Goal: Task Accomplishment & Management: Complete application form

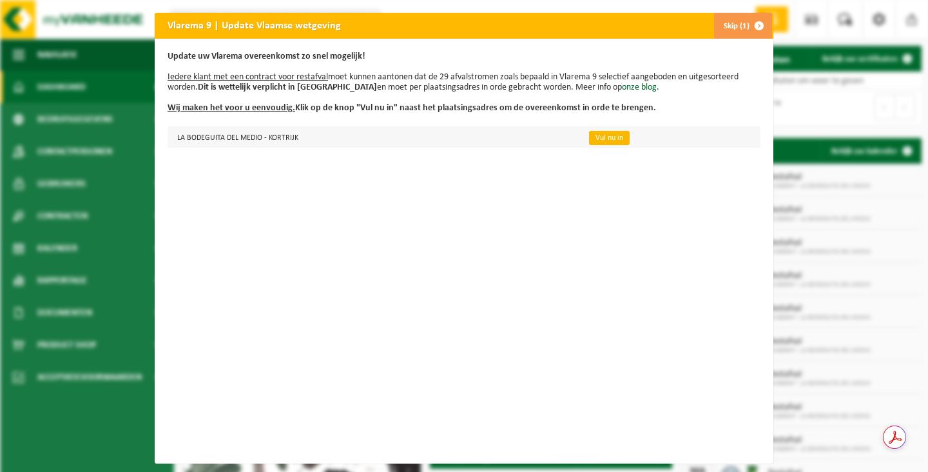
click at [611, 141] on link "Vul nu in" at bounding box center [609, 138] width 41 height 14
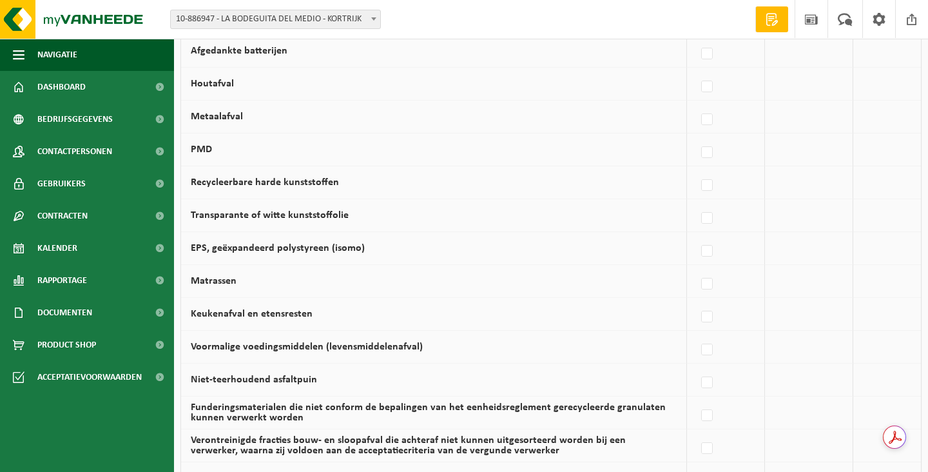
scroll to position [720, 0]
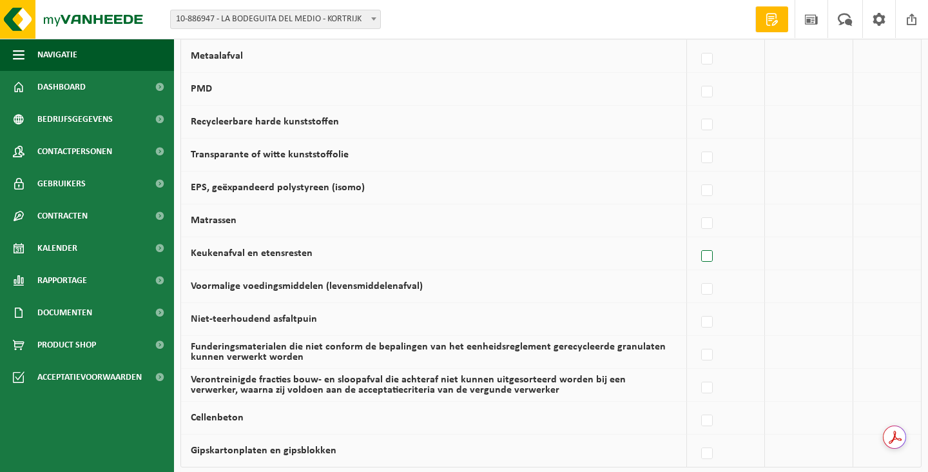
click at [712, 252] on label at bounding box center [708, 256] width 18 height 19
click at [697, 240] on input "Keukenafval en etensresten" at bounding box center [696, 240] width 1 height 1
checkbox input "true"
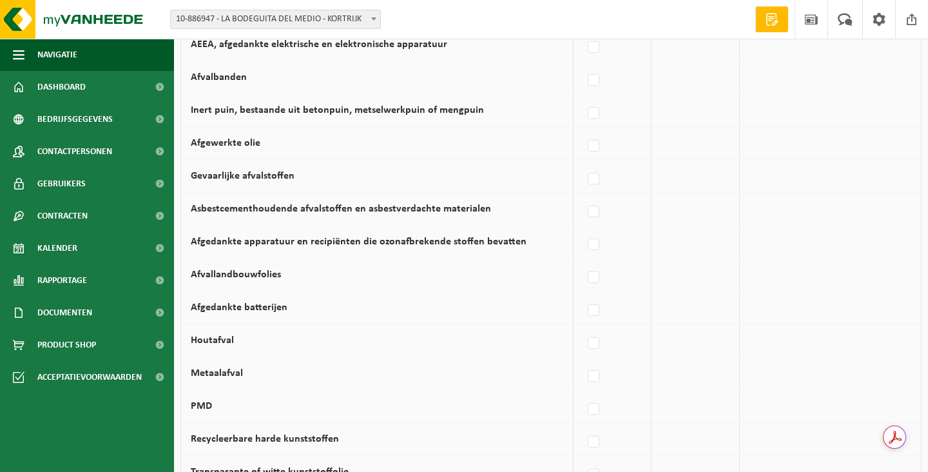
scroll to position [414, 0]
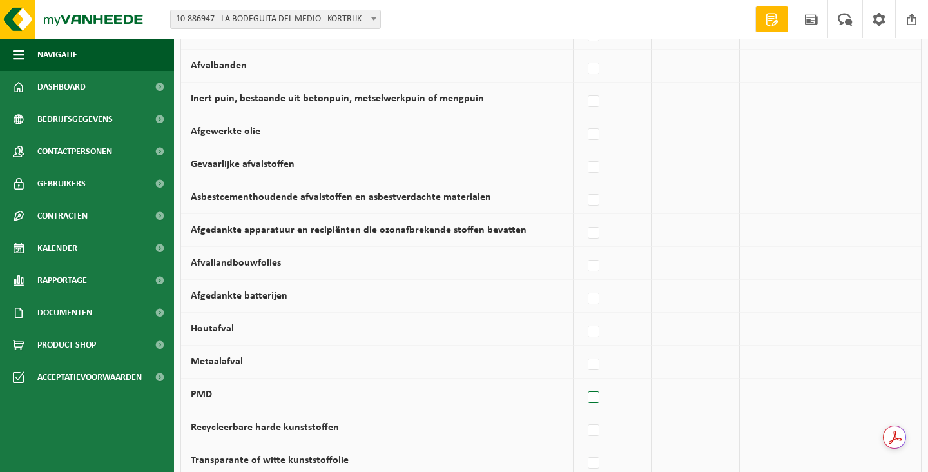
click at [592, 398] on label at bounding box center [594, 397] width 18 height 19
click at [583, 382] on input "PMD" at bounding box center [583, 381] width 1 height 1
checkbox input "true"
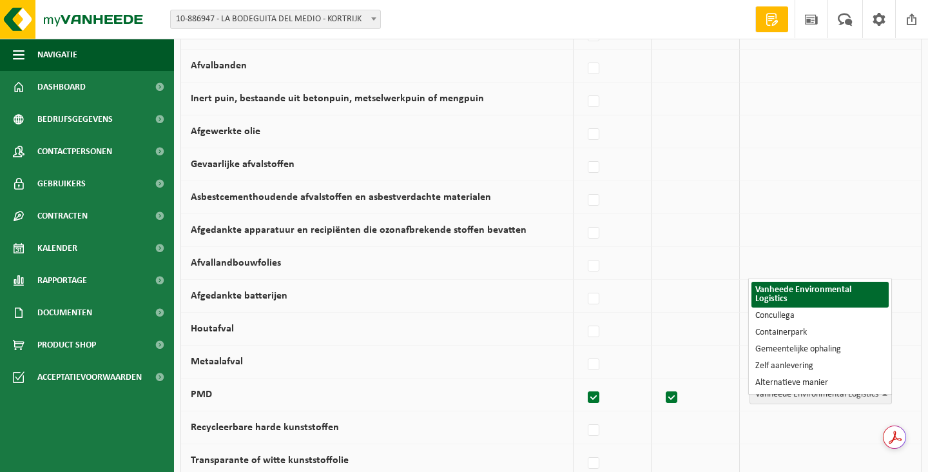
click at [882, 391] on span at bounding box center [885, 393] width 13 height 17
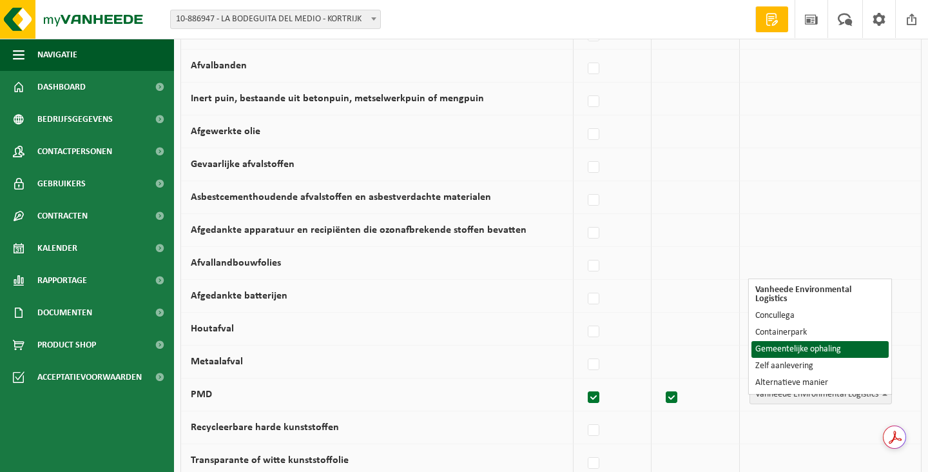
select select "Gemeentelijke ophaling"
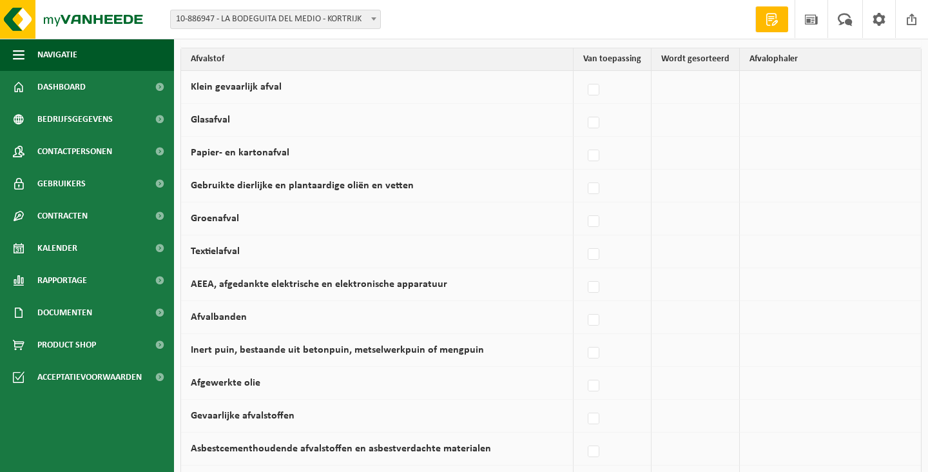
scroll to position [161, 0]
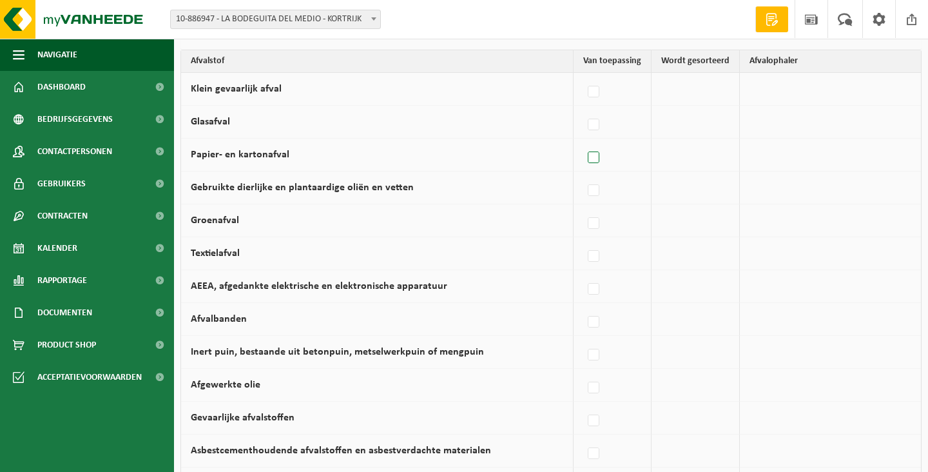
click at [598, 161] on label at bounding box center [594, 157] width 18 height 19
click at [583, 142] on input "Papier- en kartonafval" at bounding box center [583, 141] width 1 height 1
checkbox input "true"
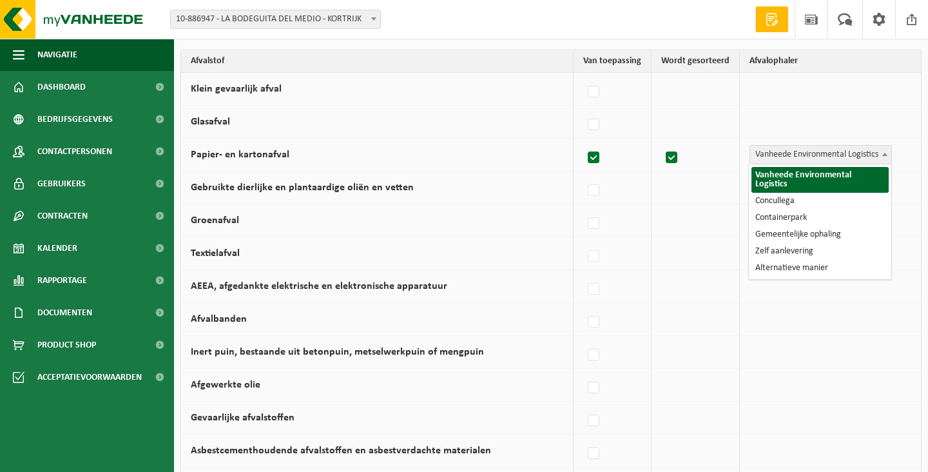
click at [850, 153] on span "Vanheede Environmental Logistics" at bounding box center [820, 155] width 141 height 18
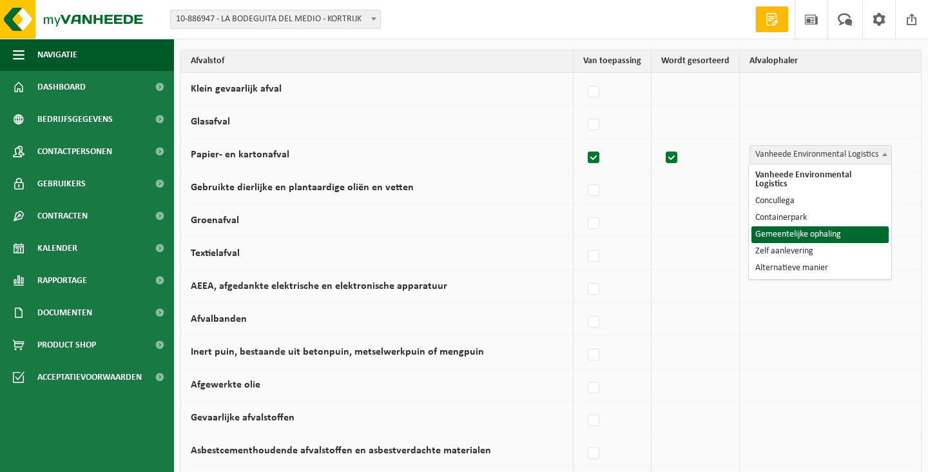
select select "Gemeentelijke ophaling"
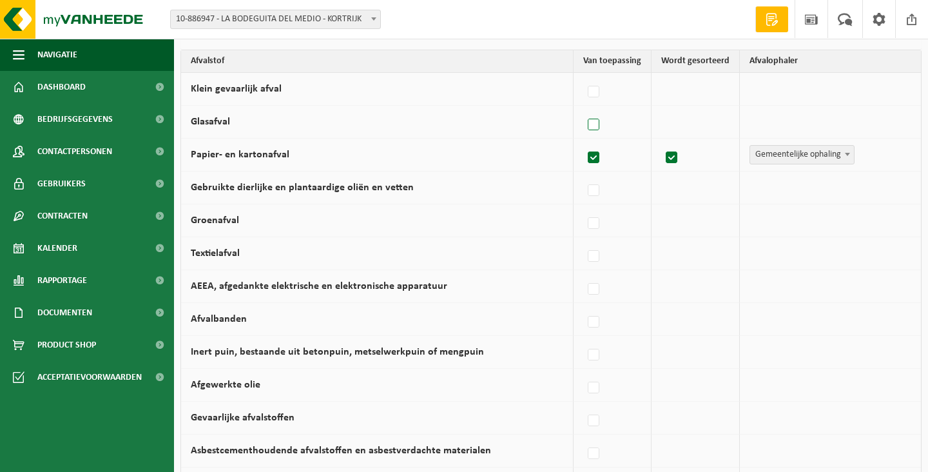
click at [596, 122] on label at bounding box center [594, 124] width 18 height 19
click at [583, 109] on input "Glasafval" at bounding box center [583, 108] width 1 height 1
checkbox input "true"
click at [808, 119] on span "Vanheede Environmental Logistics" at bounding box center [820, 122] width 141 height 18
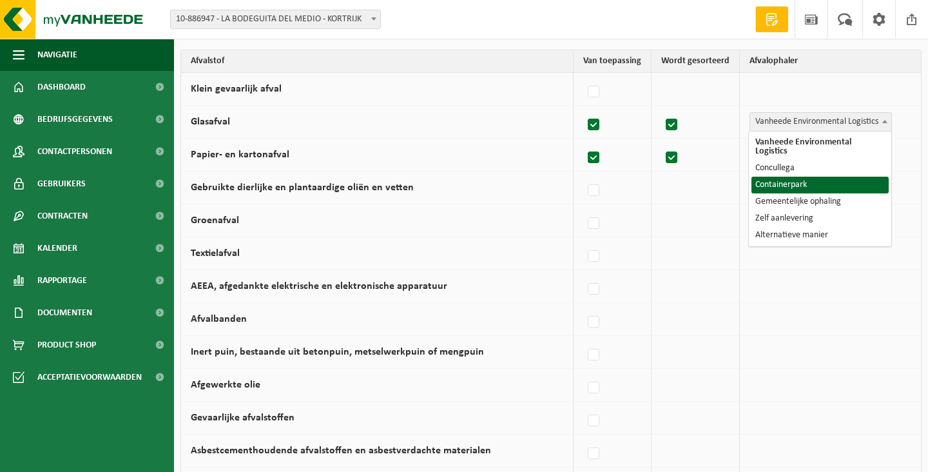
select select "Containerpark"
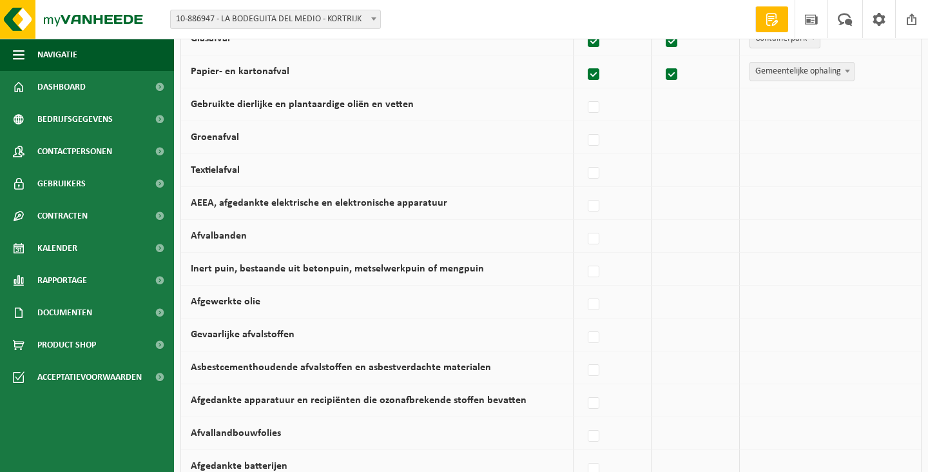
scroll to position [246, 0]
click at [598, 202] on label at bounding box center [594, 204] width 18 height 19
click at [583, 189] on input "AEEA, afgedankte elektrische en elektronische apparatuur" at bounding box center [583, 188] width 1 height 1
checkbox input "true"
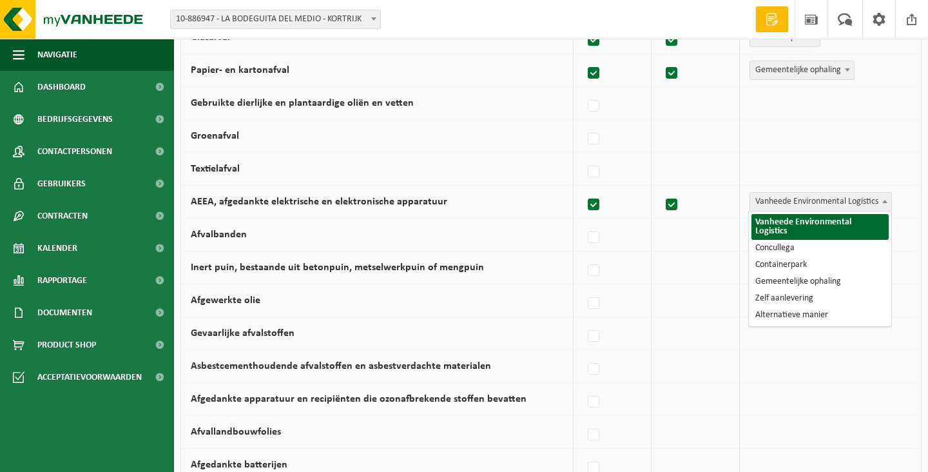
click at [796, 200] on span "Vanheede Environmental Logistics" at bounding box center [820, 202] width 141 height 18
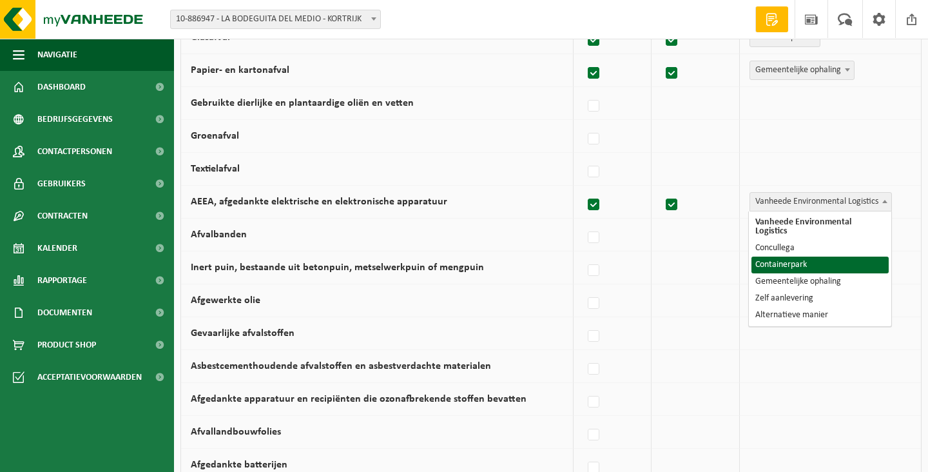
select select "Containerpark"
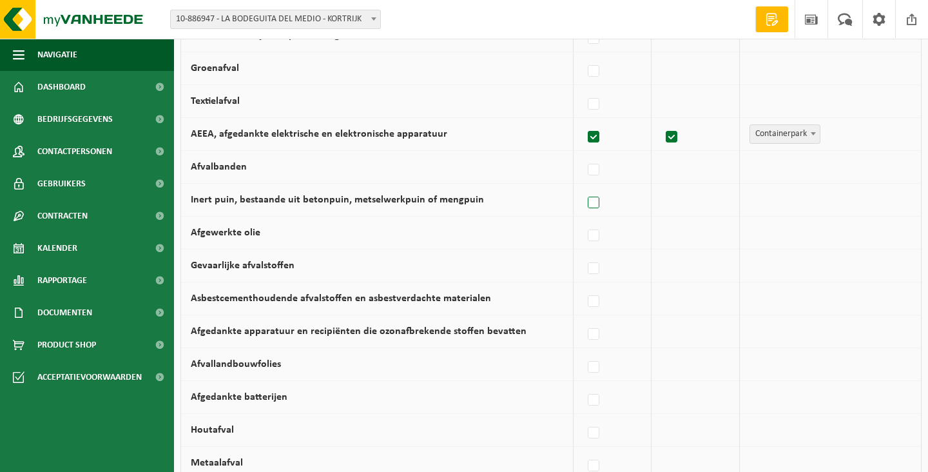
scroll to position [315, 0]
click at [595, 234] on label at bounding box center [594, 234] width 18 height 19
click at [583, 219] on input "Afgewerkte olie" at bounding box center [583, 218] width 1 height 1
checkbox input "true"
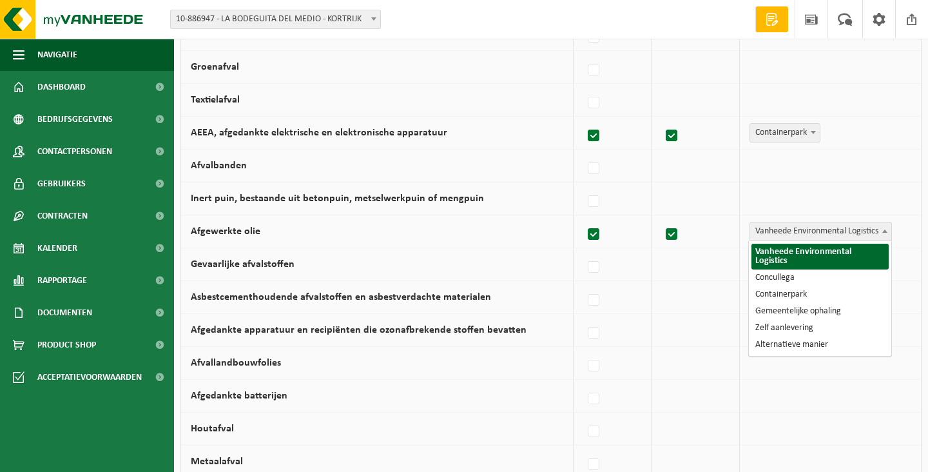
click at [794, 229] on span "Vanheede Environmental Logistics" at bounding box center [820, 231] width 141 height 18
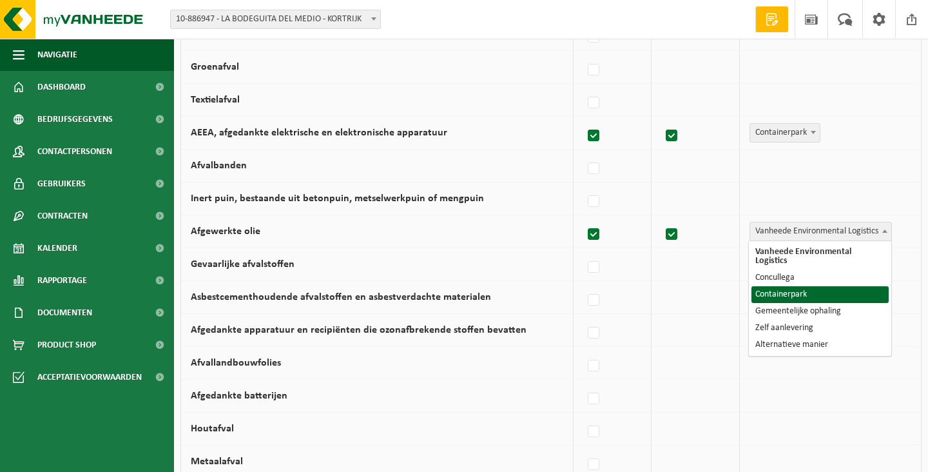
select select "Containerpark"
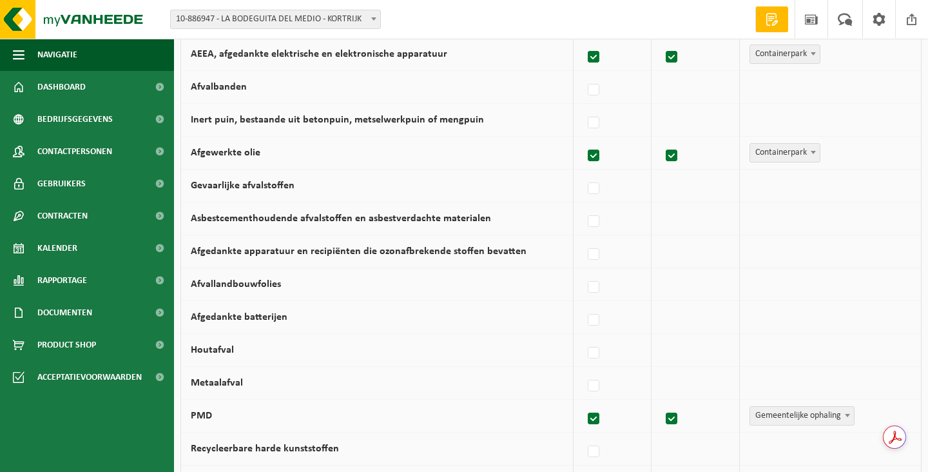
scroll to position [404, 0]
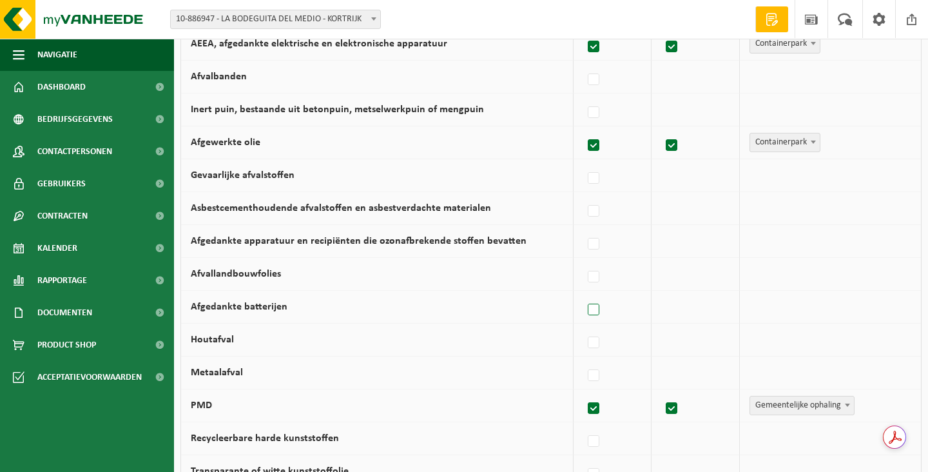
click at [598, 309] on label at bounding box center [594, 309] width 18 height 19
click at [583, 294] on input "Afgedankte batterijen" at bounding box center [583, 293] width 1 height 1
checkbox input "true"
click at [767, 307] on span "Vanheede Environmental Logistics" at bounding box center [820, 307] width 141 height 18
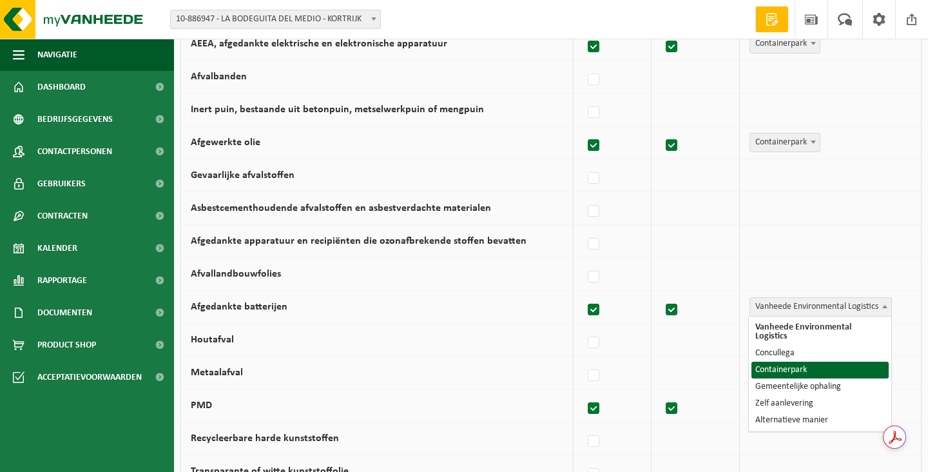
select select "Containerpark"
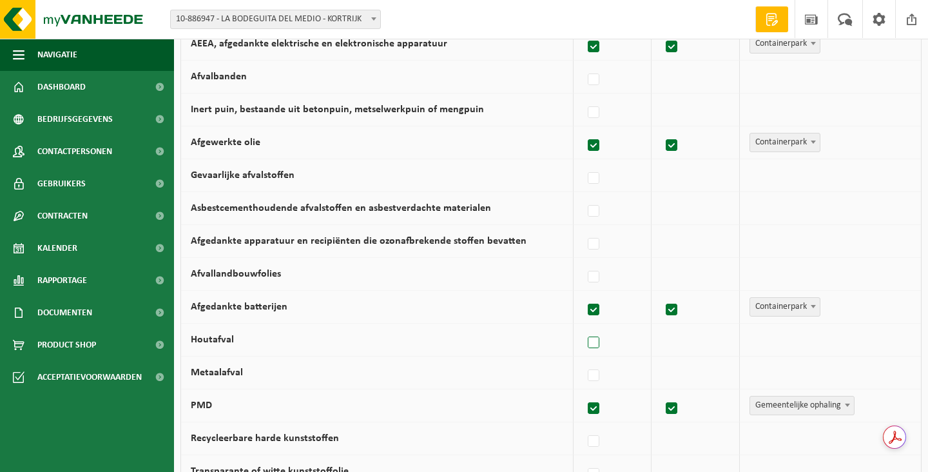
click at [594, 344] on label at bounding box center [594, 342] width 18 height 19
click at [583, 327] on input "Houtafval" at bounding box center [583, 326] width 1 height 1
checkbox input "true"
click at [783, 344] on span "Vanheede Environmental Logistics" at bounding box center [820, 340] width 141 height 18
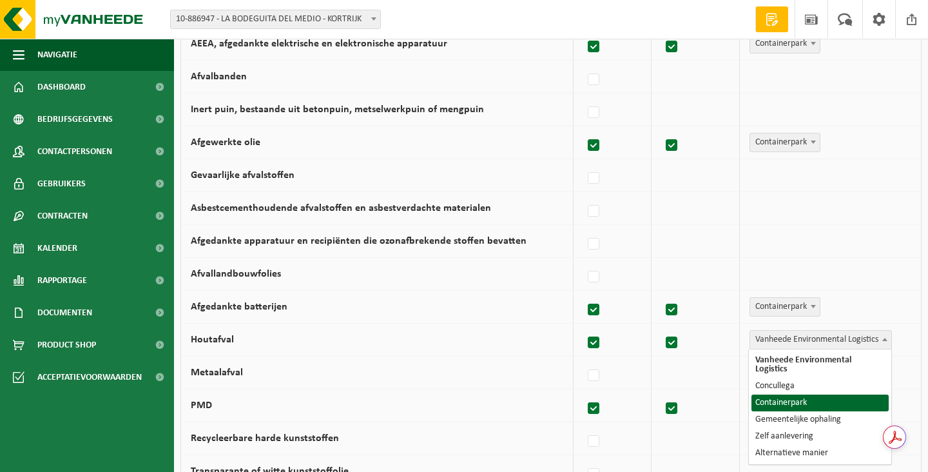
select select "Containerpark"
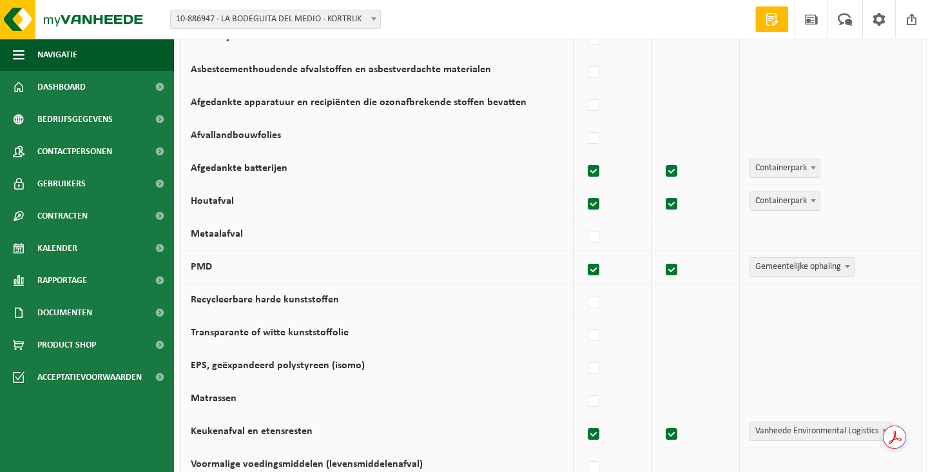
scroll to position [547, 0]
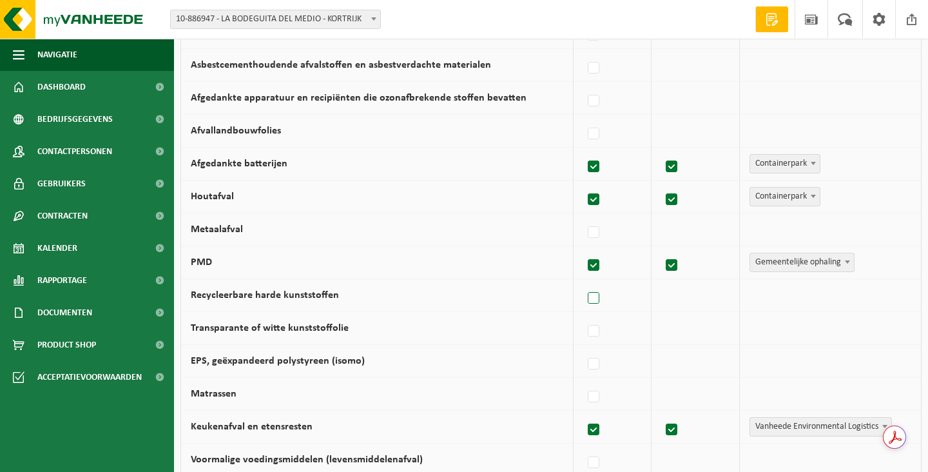
click at [598, 295] on label at bounding box center [594, 298] width 18 height 19
click at [583, 282] on input "Recycleerbare harde kunststoffen" at bounding box center [583, 282] width 1 height 1
checkbox input "true"
click at [777, 297] on span "Vanheede Environmental Logistics" at bounding box center [820, 295] width 141 height 18
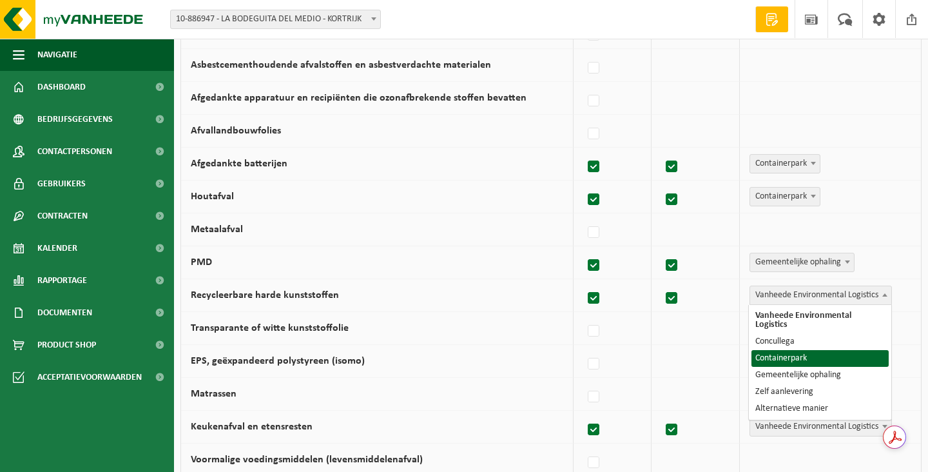
select select "Containerpark"
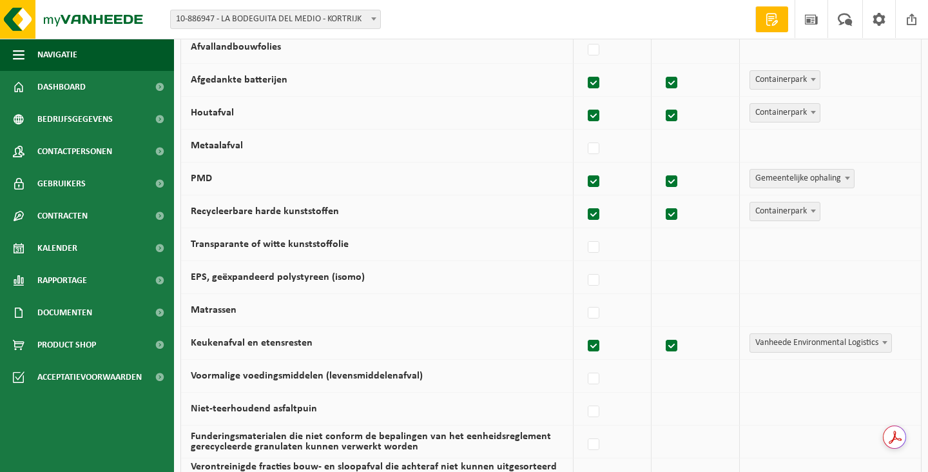
scroll to position [632, 0]
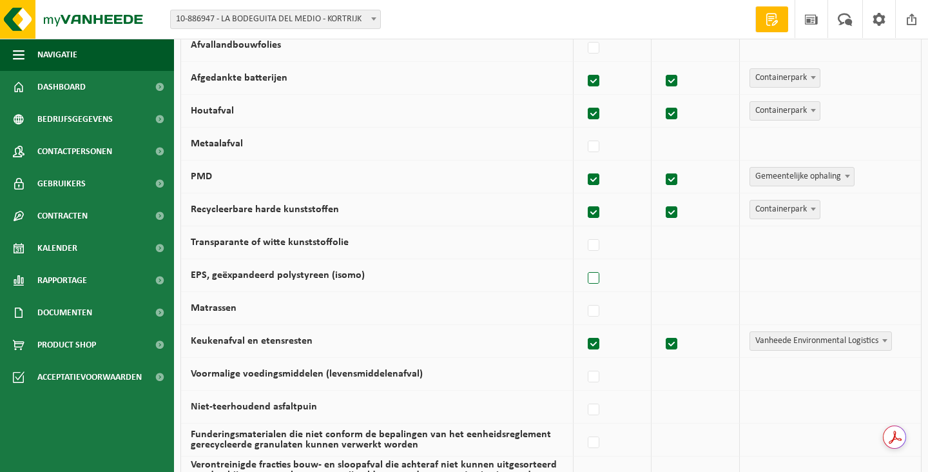
click at [599, 277] on label at bounding box center [594, 278] width 18 height 19
click at [583, 262] on input "EPS, geëxpandeerd polystyreen (isomo)" at bounding box center [583, 262] width 1 height 1
checkbox input "true"
click at [812, 277] on span "Vanheede Environmental Logistics" at bounding box center [820, 275] width 141 height 18
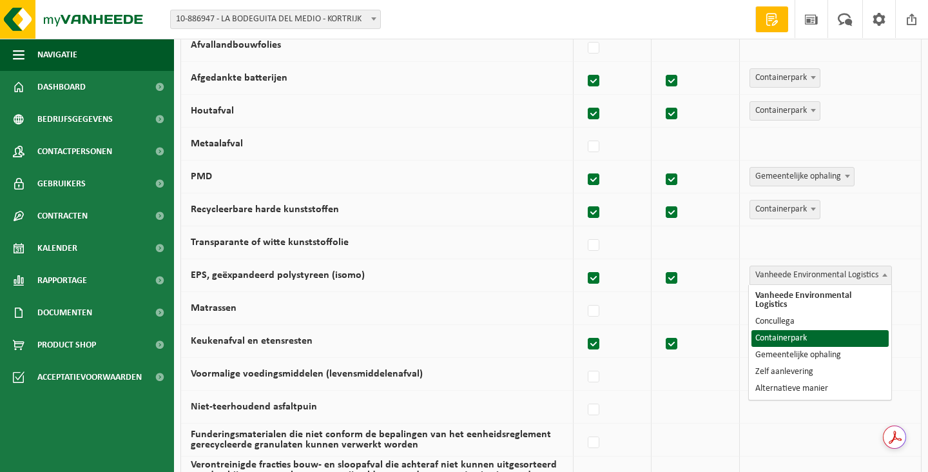
select select "Containerpark"
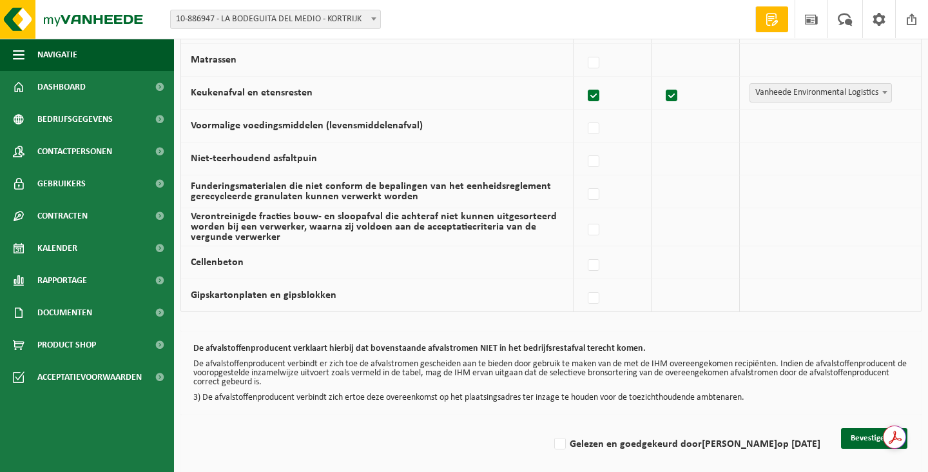
scroll to position [888, 0]
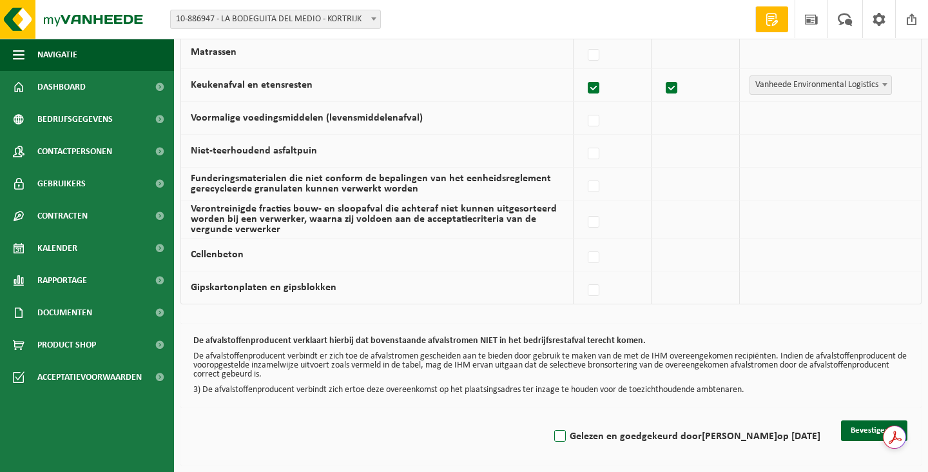
click at [556, 434] on label "Gelezen en goedgekeurd door [PERSON_NAME] op [DATE]" at bounding box center [686, 436] width 269 height 19
click at [550, 420] on input "Gelezen en goedgekeurd door [PERSON_NAME] op [DATE]" at bounding box center [549, 420] width 1 height 1
checkbox input "true"
click at [859, 435] on button "Bevestigen" at bounding box center [874, 430] width 66 height 21
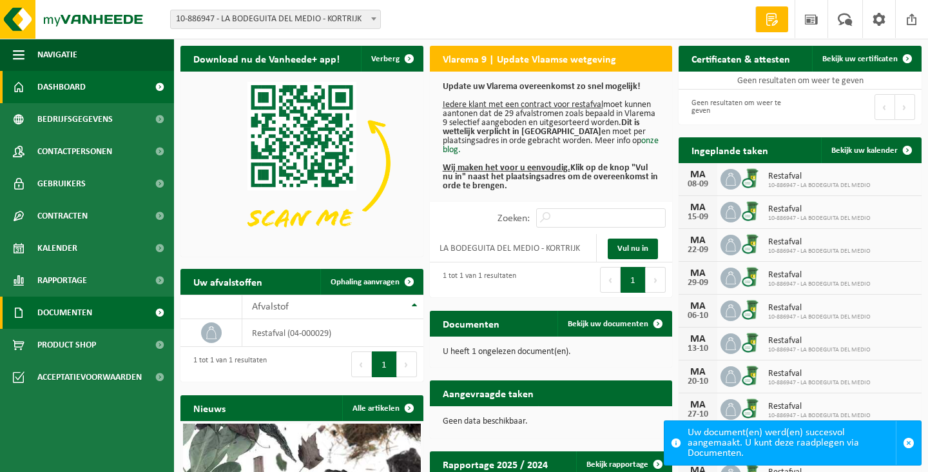
click at [159, 313] on span at bounding box center [159, 313] width 29 height 32
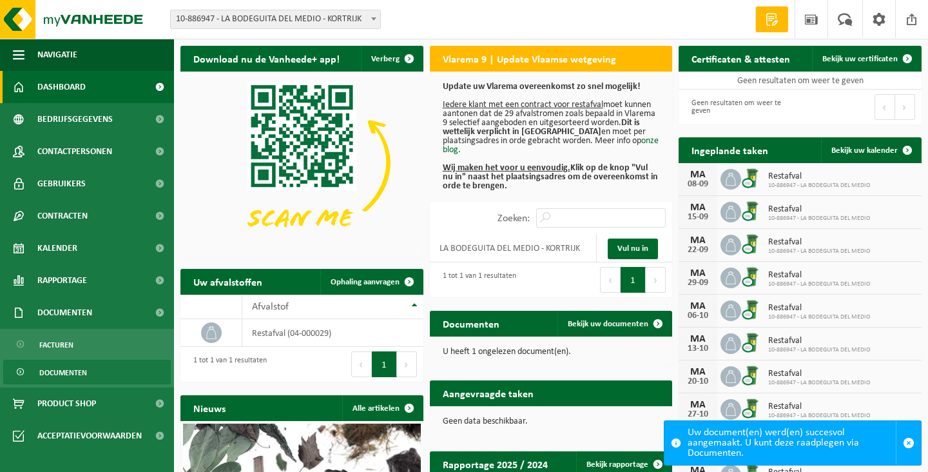
click at [64, 370] on span "Documenten" at bounding box center [63, 372] width 48 height 24
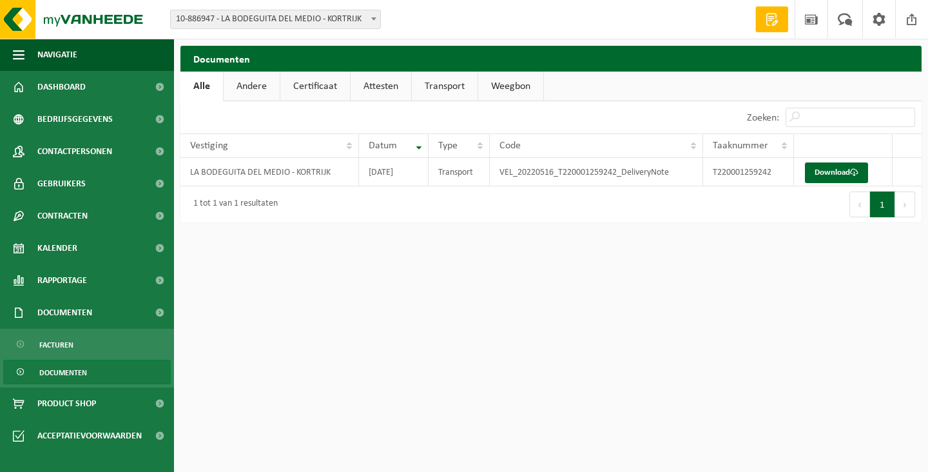
click at [516, 334] on html "Vestiging: 10-886947 - LA BODEGUITA DEL MEDIO - KORTRIJK 10-886947 - LA BODEGUI…" at bounding box center [464, 236] width 928 height 472
click at [849, 175] on link "Download" at bounding box center [836, 172] width 63 height 21
